Goal: Use online tool/utility: Utilize a website feature to perform a specific function

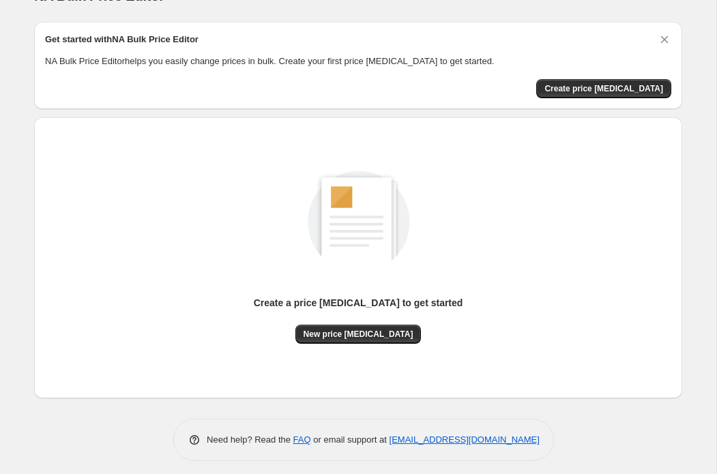
scroll to position [32, 0]
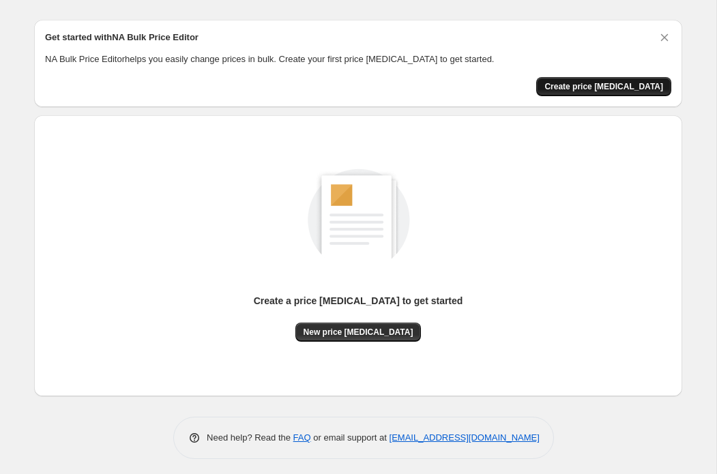
click at [596, 89] on span "Create price [MEDICAL_DATA]" at bounding box center [604, 86] width 119 height 11
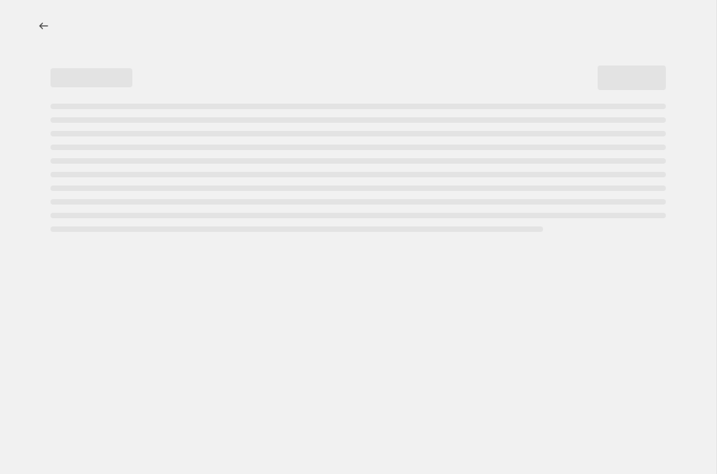
select select "percentage"
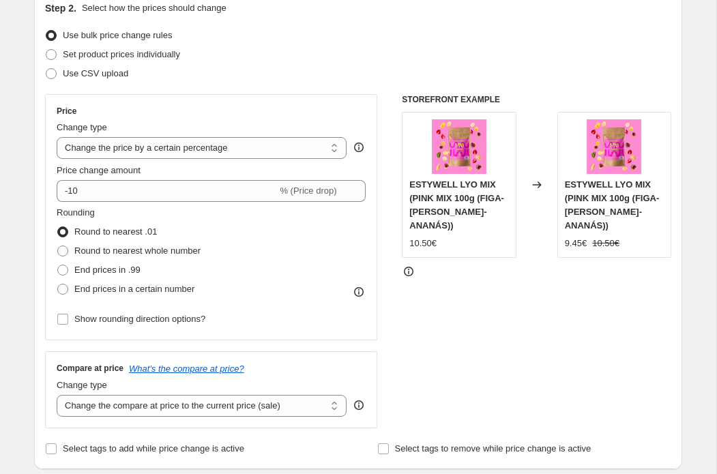
scroll to position [154, 0]
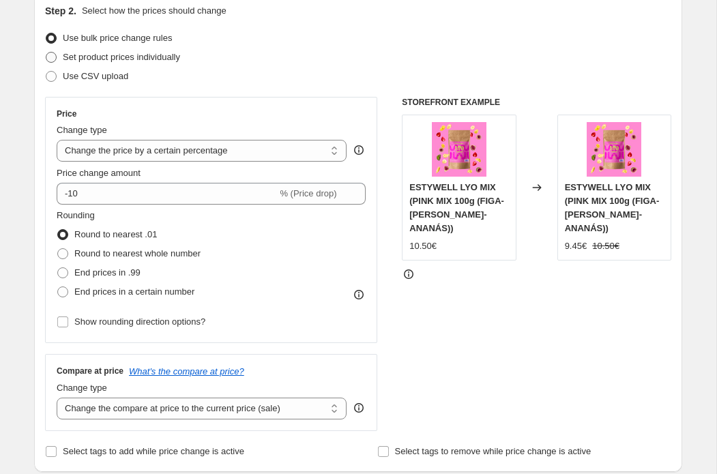
click at [180, 61] on span "Set product prices individually" at bounding box center [121, 57] width 117 height 10
click at [46, 53] on input "Set product prices individually" at bounding box center [46, 52] width 1 height 1
radio input "true"
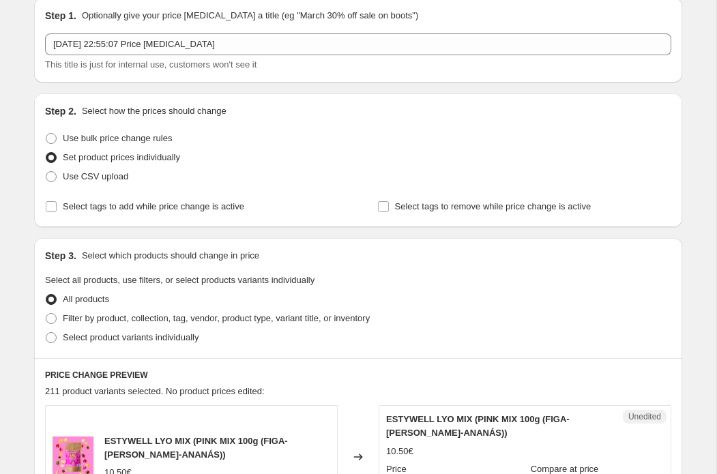
scroll to position [61, 0]
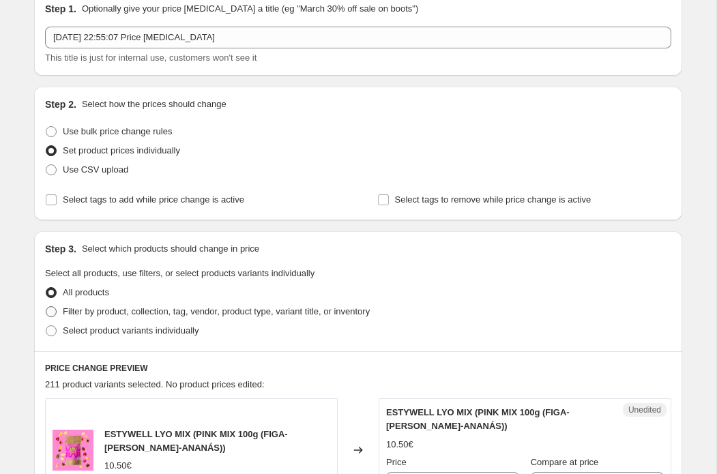
click at [153, 309] on span "Filter by product, collection, tag, vendor, product type, variant title, or inv…" at bounding box center [216, 311] width 307 height 10
click at [46, 307] on input "Filter by product, collection, tag, vendor, product type, variant title, or inv…" at bounding box center [46, 306] width 1 height 1
radio input "true"
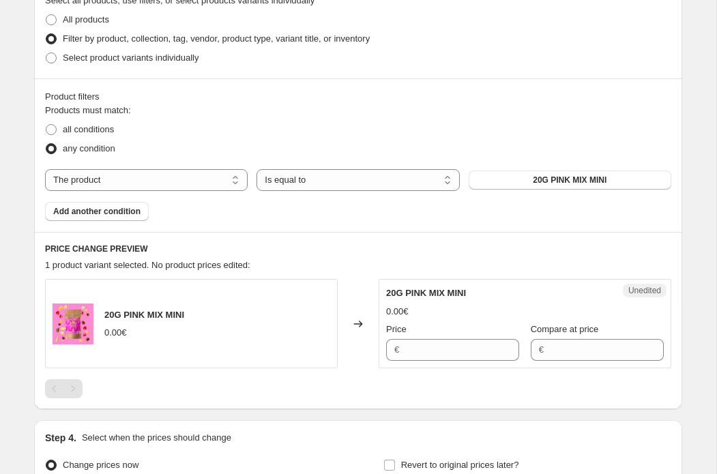
scroll to position [339, 0]
